Goal: Check status: Check status

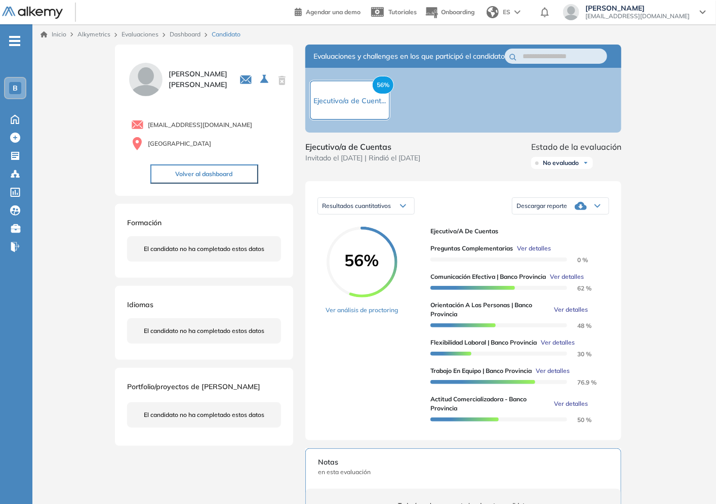
click at [184, 36] on link "Dashboard" at bounding box center [185, 34] width 31 height 8
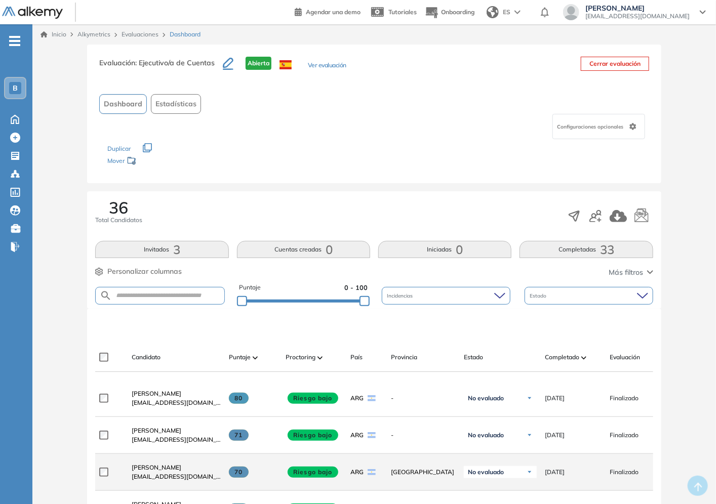
scroll to position [112, 0]
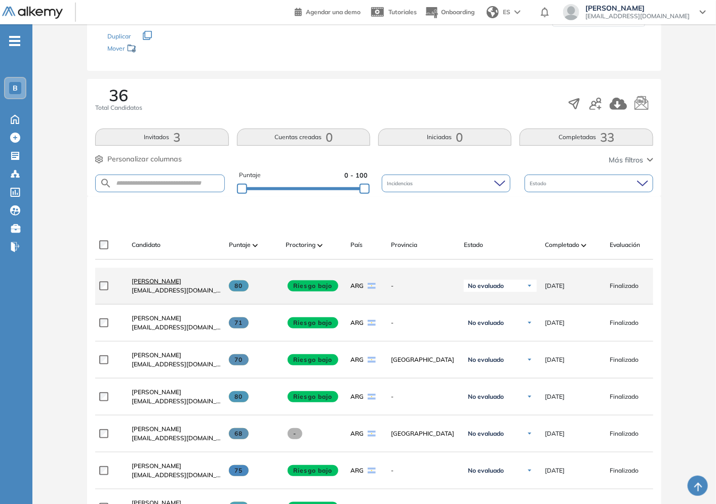
click at [143, 283] on span "[PERSON_NAME]" at bounding box center [157, 282] width 50 height 8
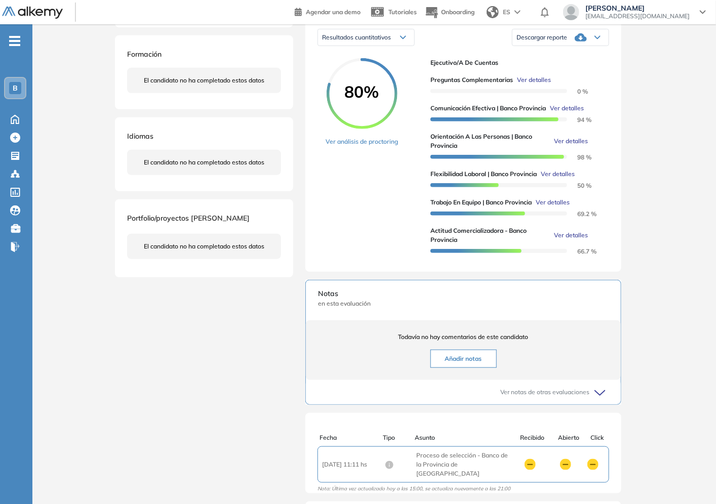
scroll to position [112, 0]
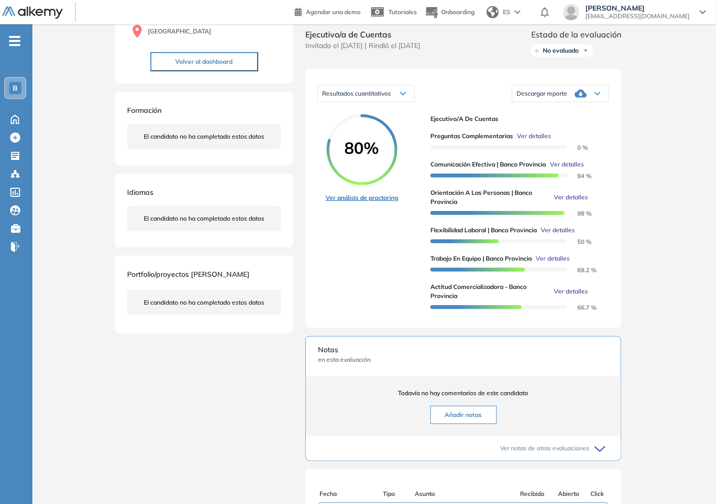
click at [356, 203] on link "Ver análisis de proctoring" at bounding box center [362, 197] width 72 height 9
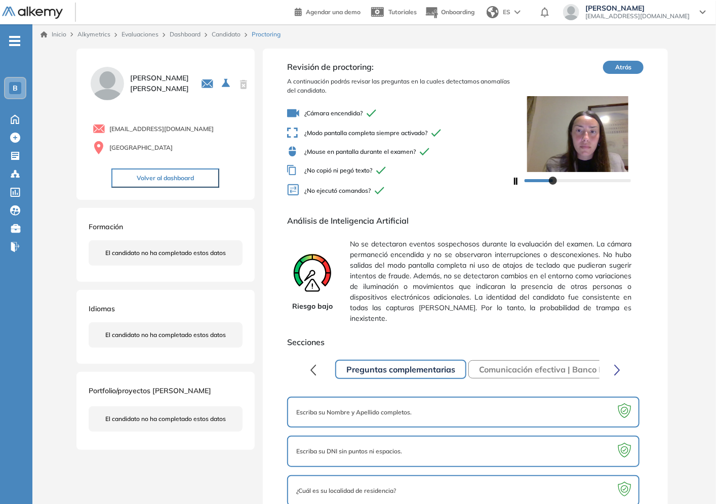
click at [231, 35] on link "Candidato" at bounding box center [226, 34] width 29 height 8
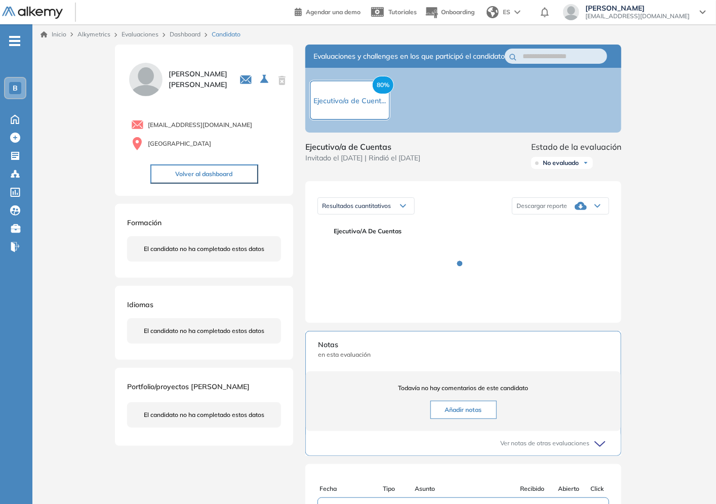
click at [184, 34] on link "Dashboard" at bounding box center [185, 34] width 31 height 8
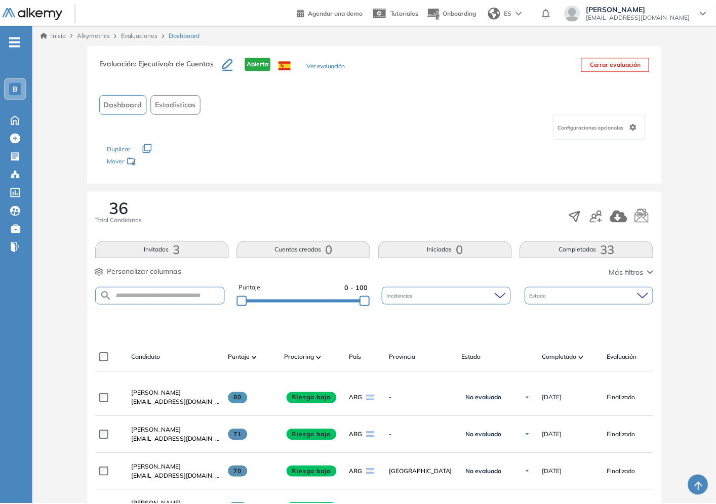
scroll to position [281, 0]
